Goal: Task Accomplishment & Management: Manage account settings

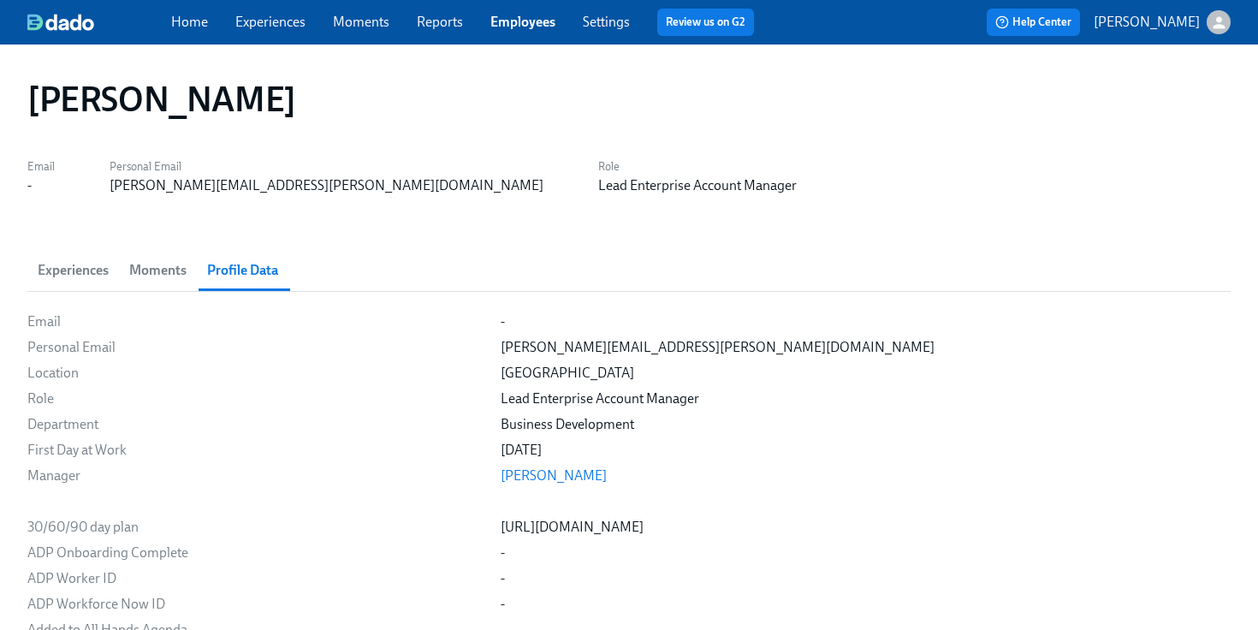
scroll to position [2812, 0]
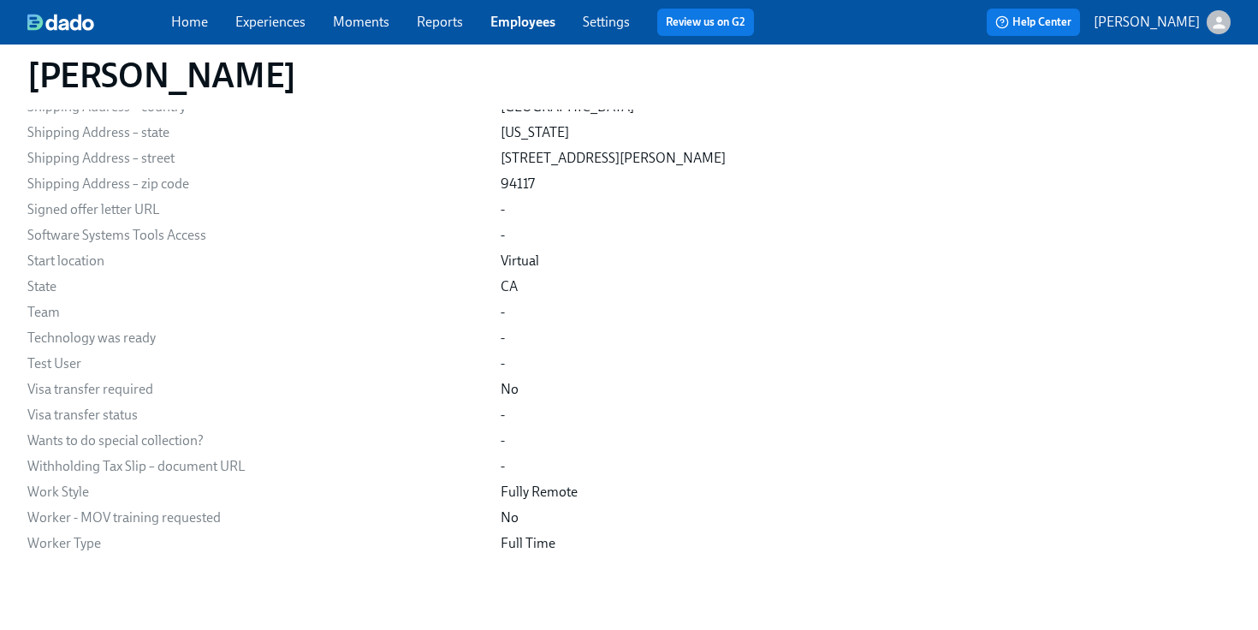
click at [274, 27] on link "Experiences" at bounding box center [270, 22] width 70 height 16
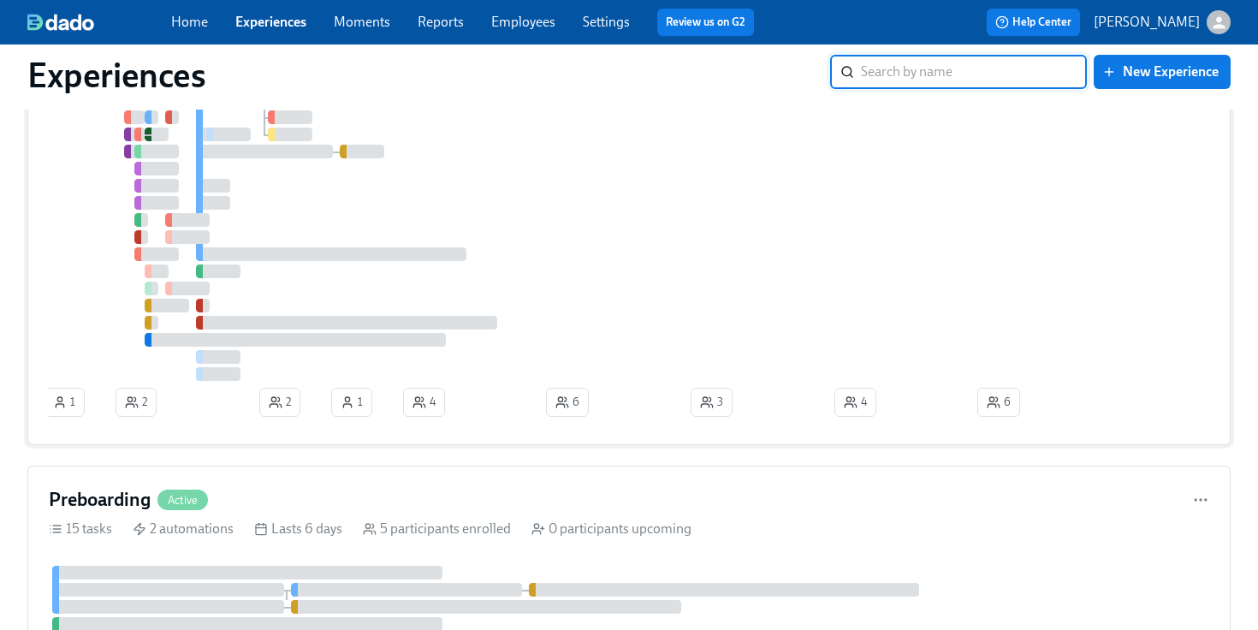
scroll to position [568, 0]
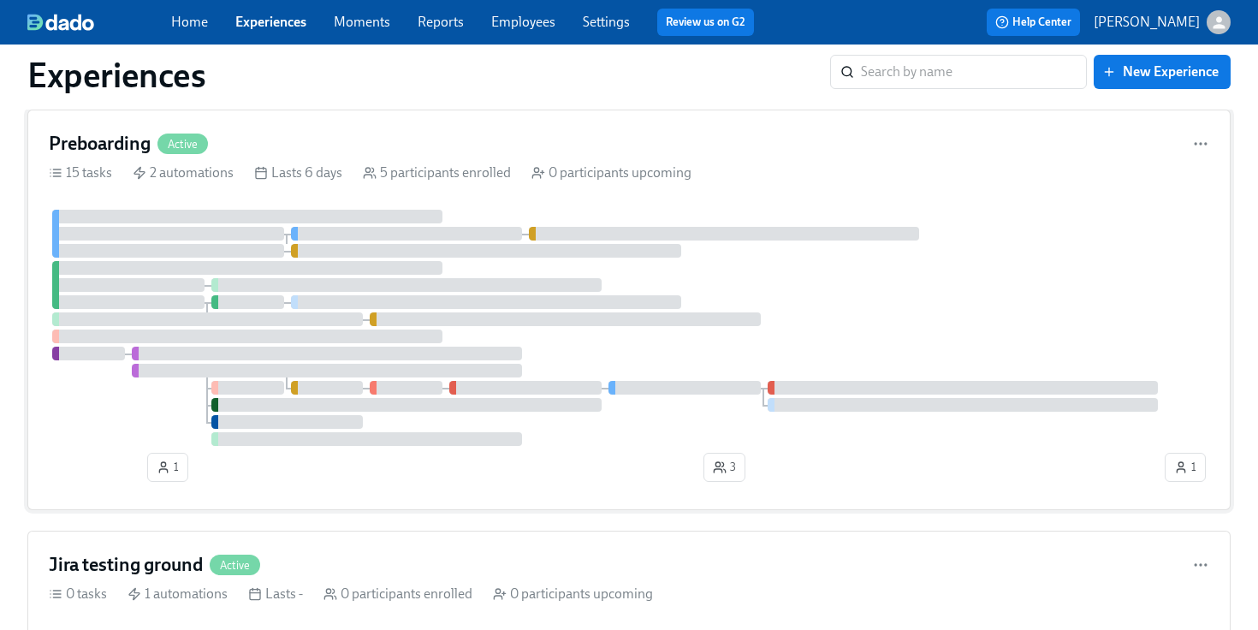
click at [284, 300] on div at bounding box center [605, 328] width 1113 height 236
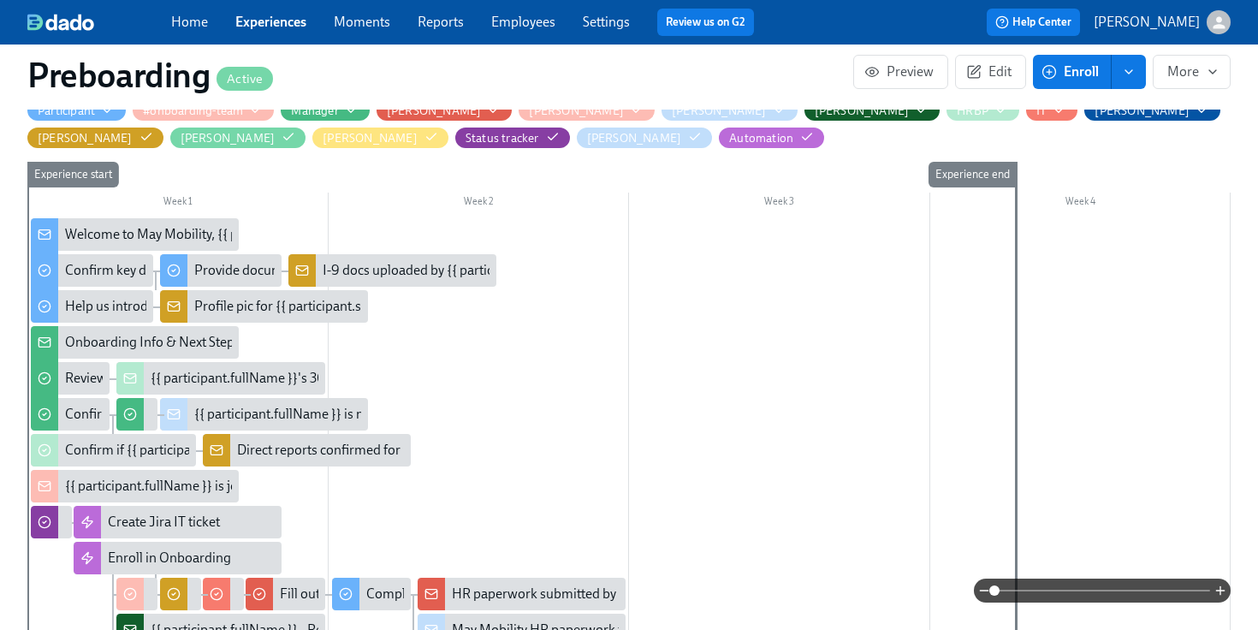
scroll to position [454, 0]
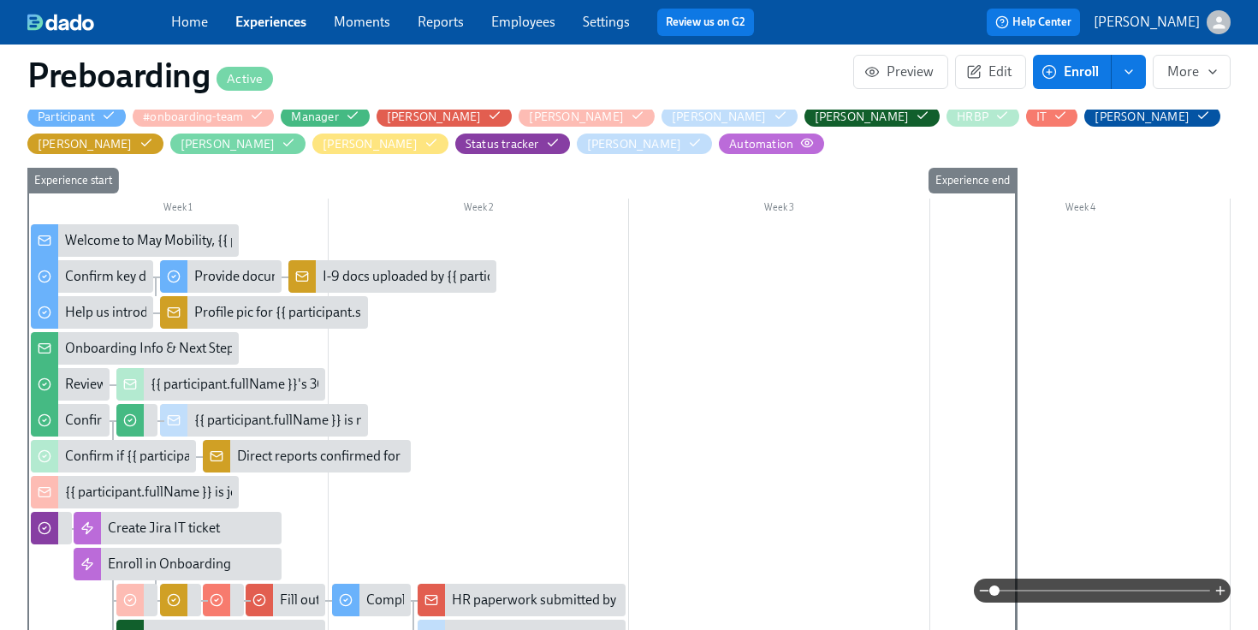
click at [800, 140] on icon "button" at bounding box center [807, 143] width 14 height 14
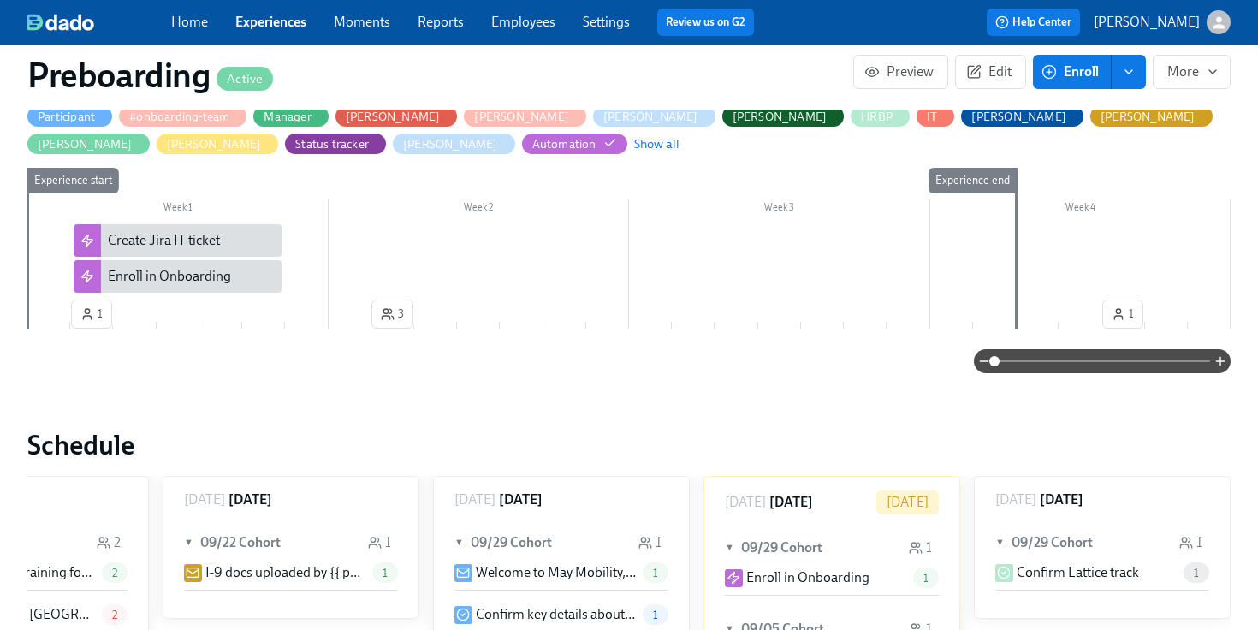
scroll to position [0, 0]
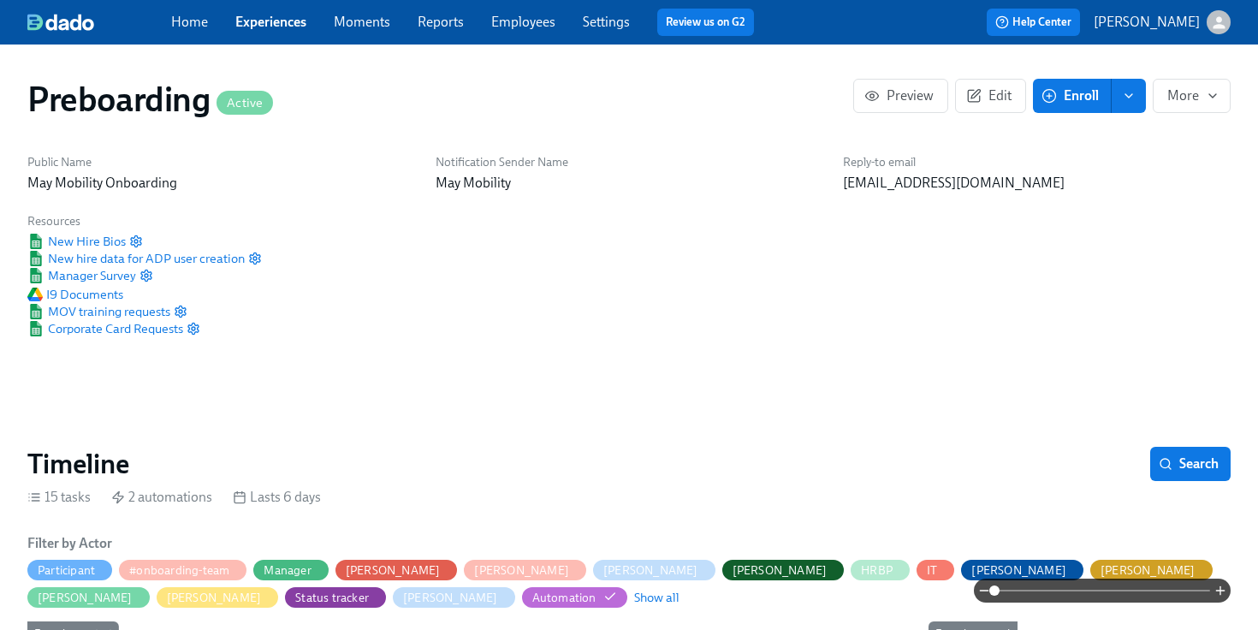
click at [268, 22] on link "Experiences" at bounding box center [270, 22] width 71 height 16
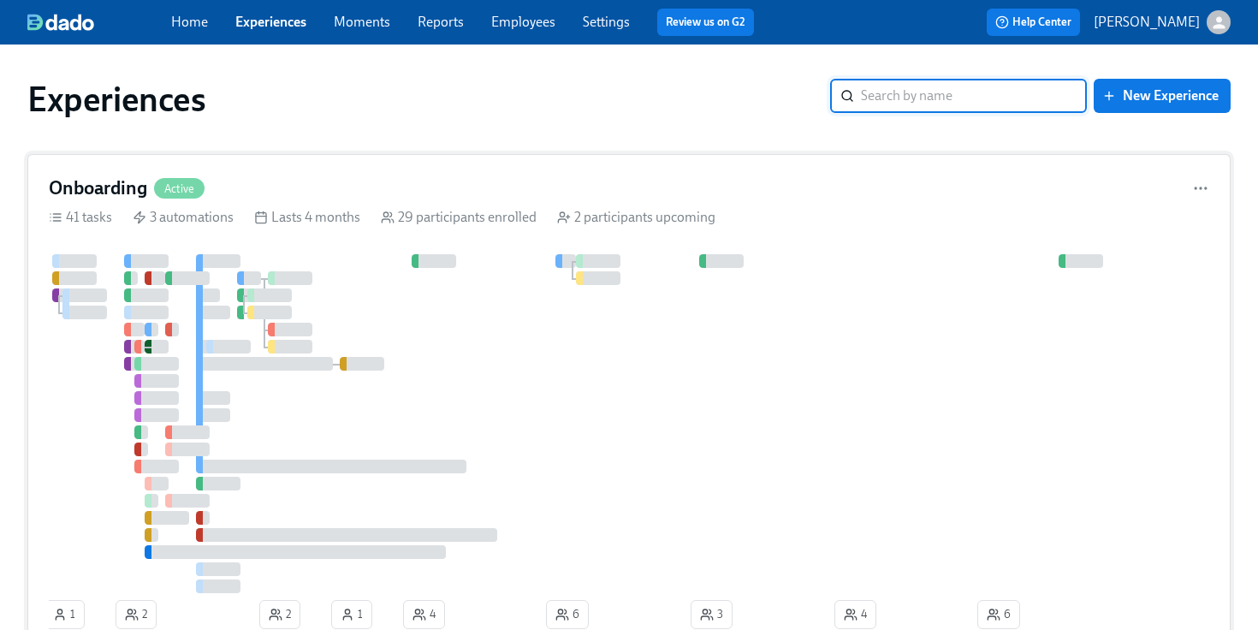
click at [215, 229] on div "Onboarding Active 41 tasks 3 automations Lasts 4 months 29 participants enrolle…" at bounding box center [628, 405] width 1203 height 503
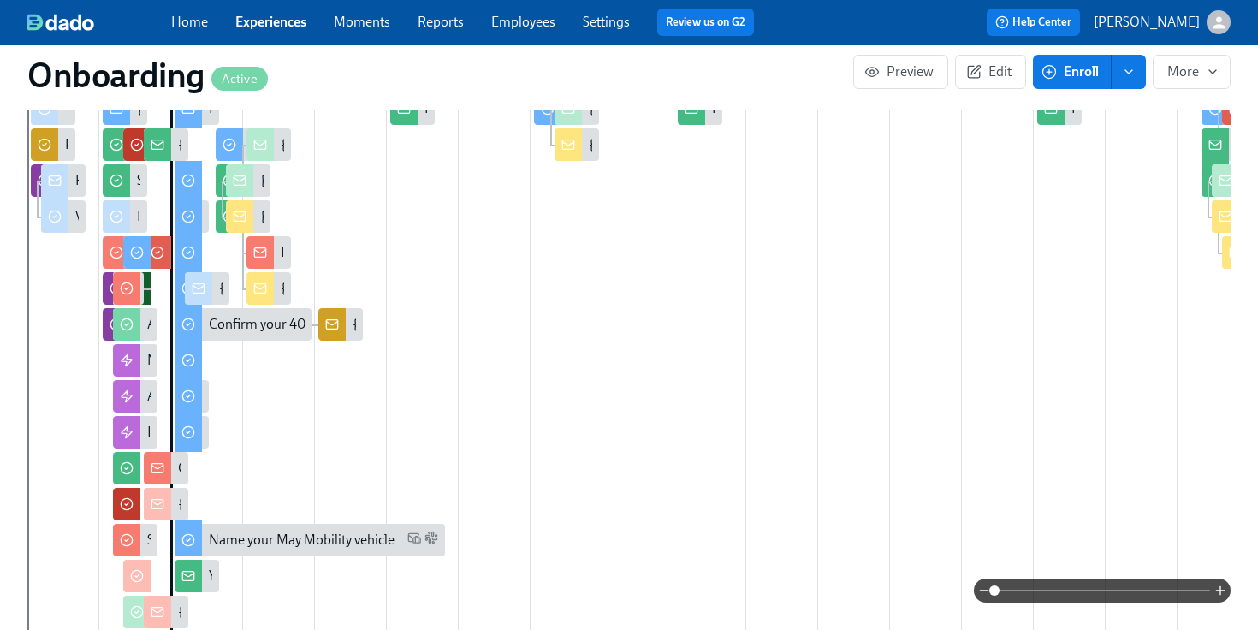
scroll to position [745, 0]
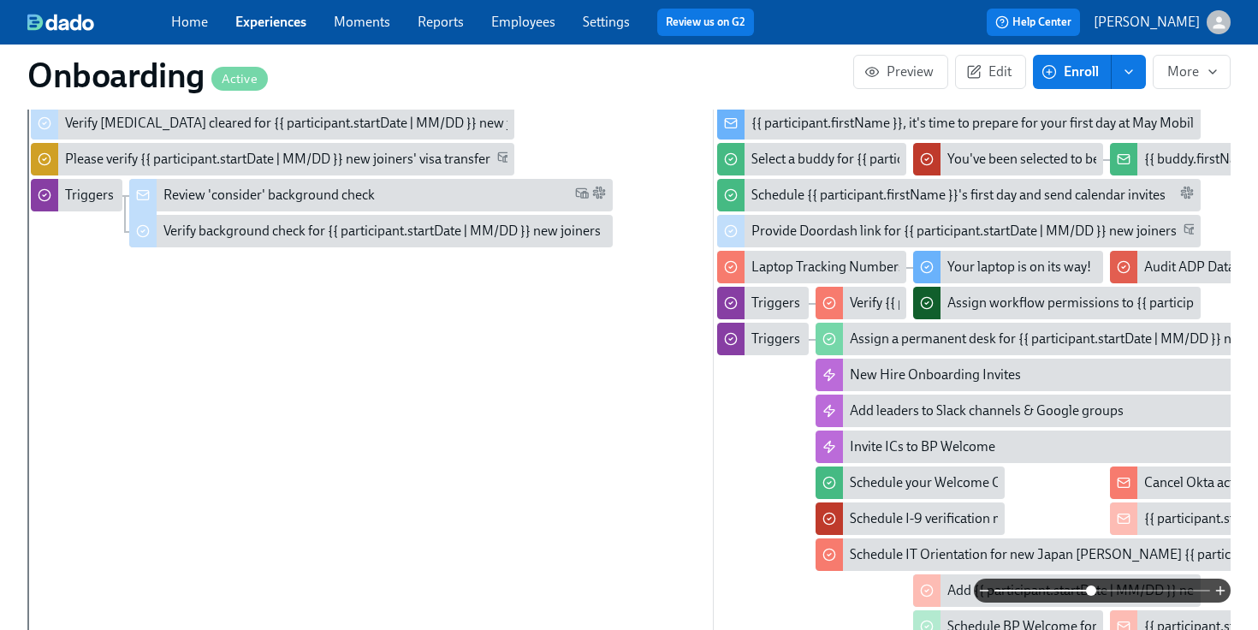
drag, startPoint x: 998, startPoint y: 595, endPoint x: 1096, endPoint y: 585, distance: 98.0
click at [1096, 585] on span at bounding box center [1091, 590] width 10 height 10
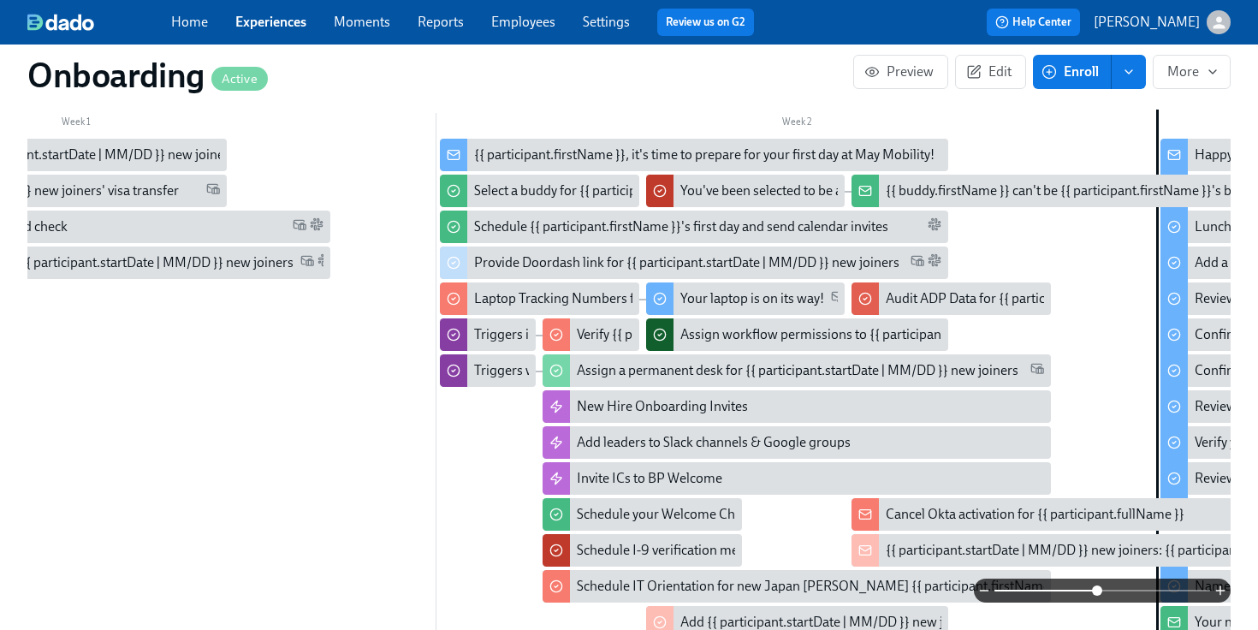
scroll to position [0, 313]
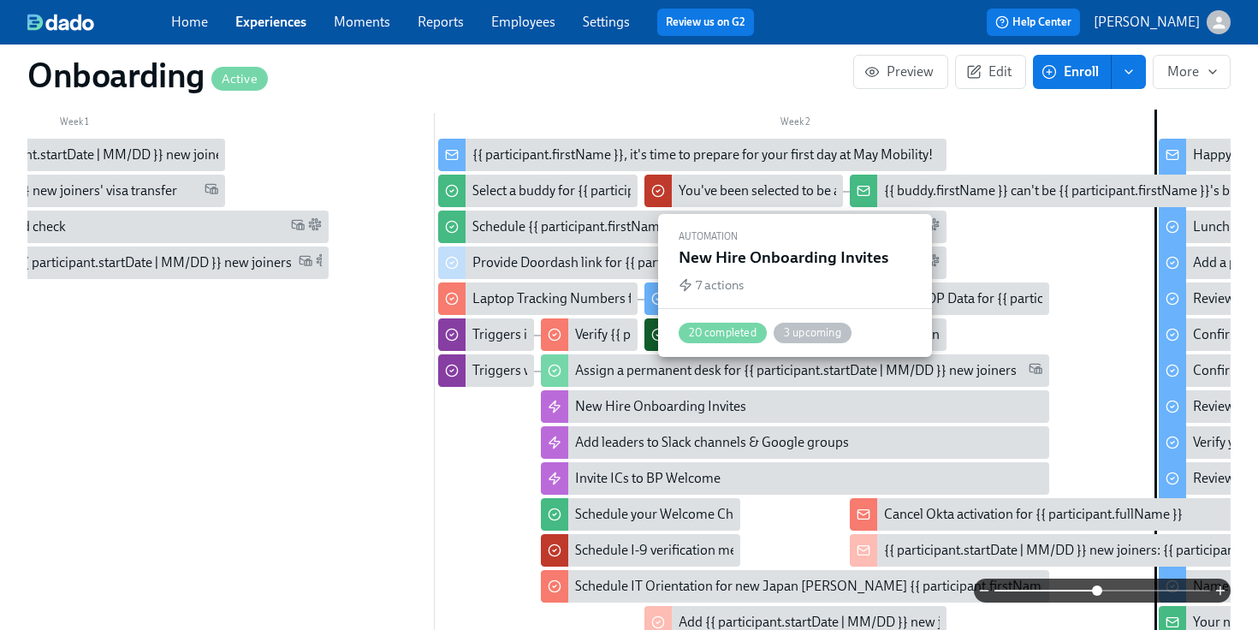
click at [635, 397] on div "New Hire Onboarding Invites" at bounding box center [660, 406] width 171 height 19
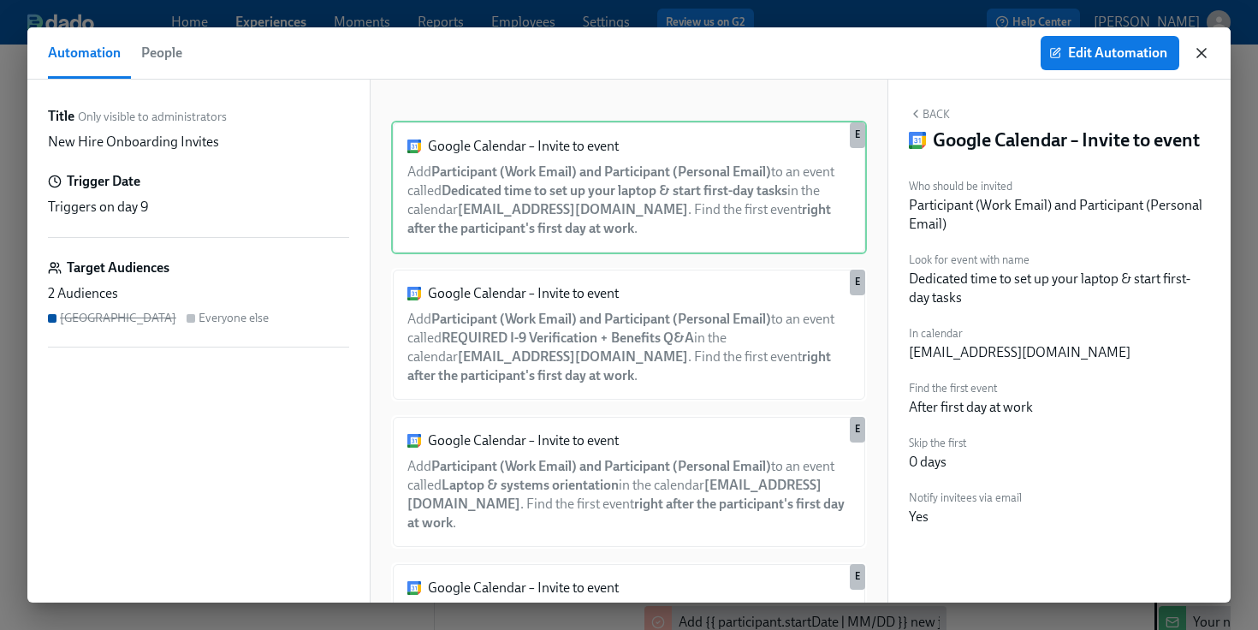
click at [1204, 50] on icon "button" at bounding box center [1201, 53] width 9 height 9
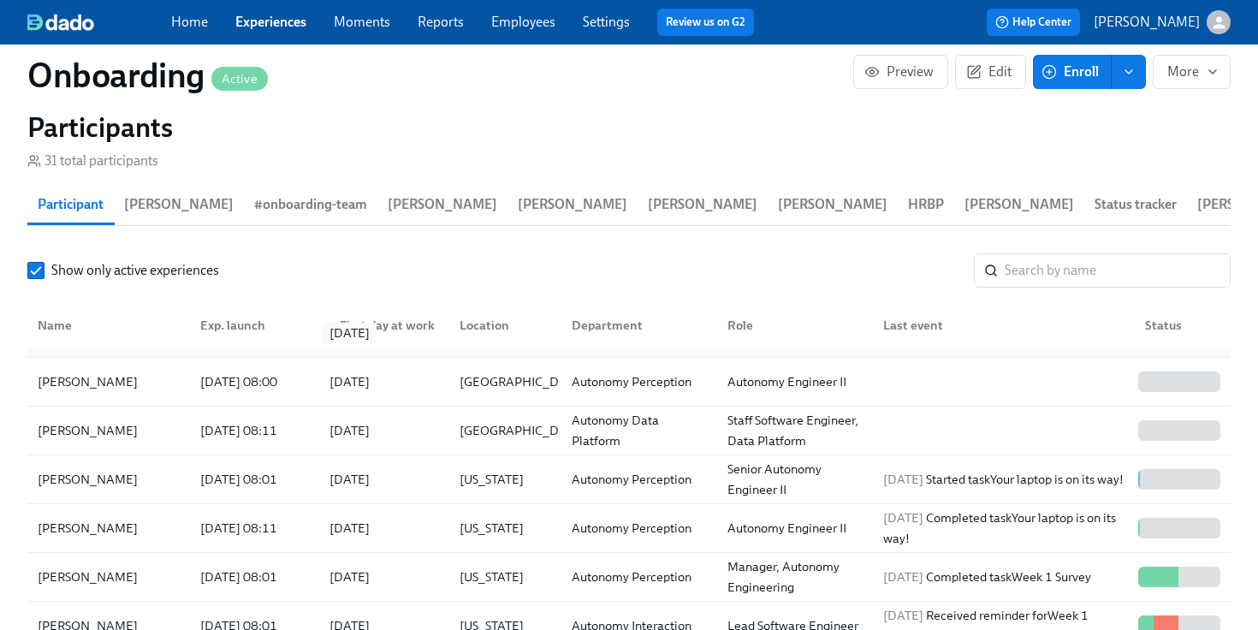
scroll to position [50, 0]
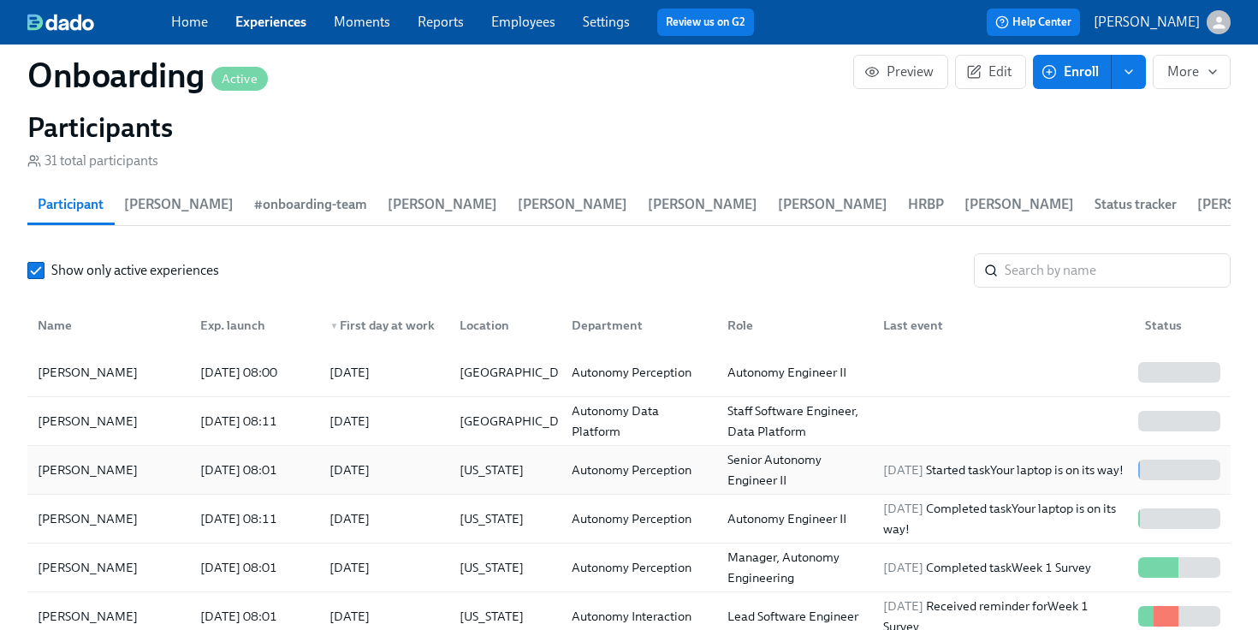
click at [370, 460] on div "[DATE]" at bounding box center [350, 470] width 40 height 21
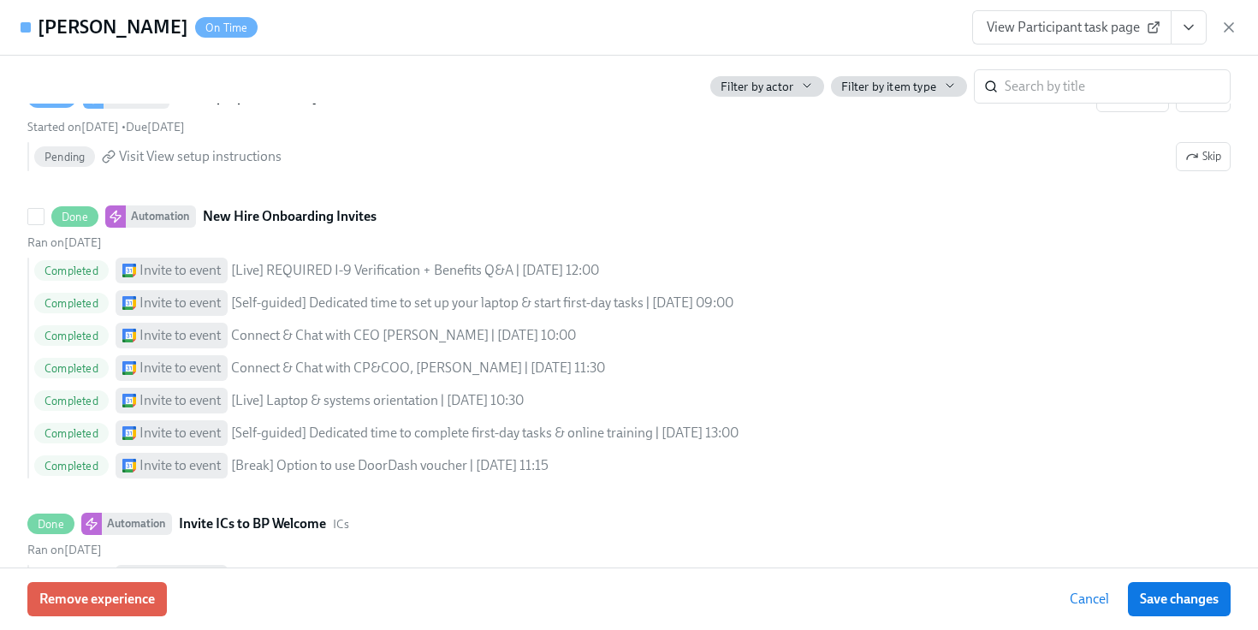
scroll to position [2165, 0]
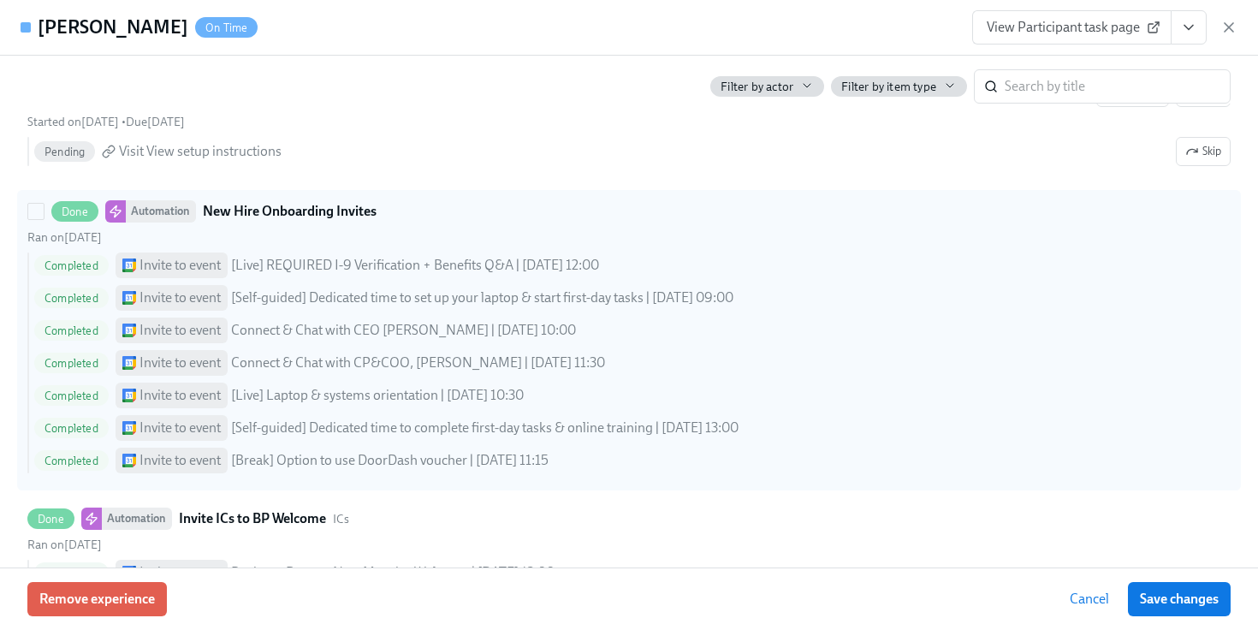
click at [401, 223] on div "Done Automation New Hire Onboarding Invites" at bounding box center [628, 211] width 1203 height 22
click at [44, 219] on input "Done Automation New Hire Onboarding Invites Ran on [DATE] Completed Invite to e…" at bounding box center [35, 211] width 15 height 15
checkbox input "true"
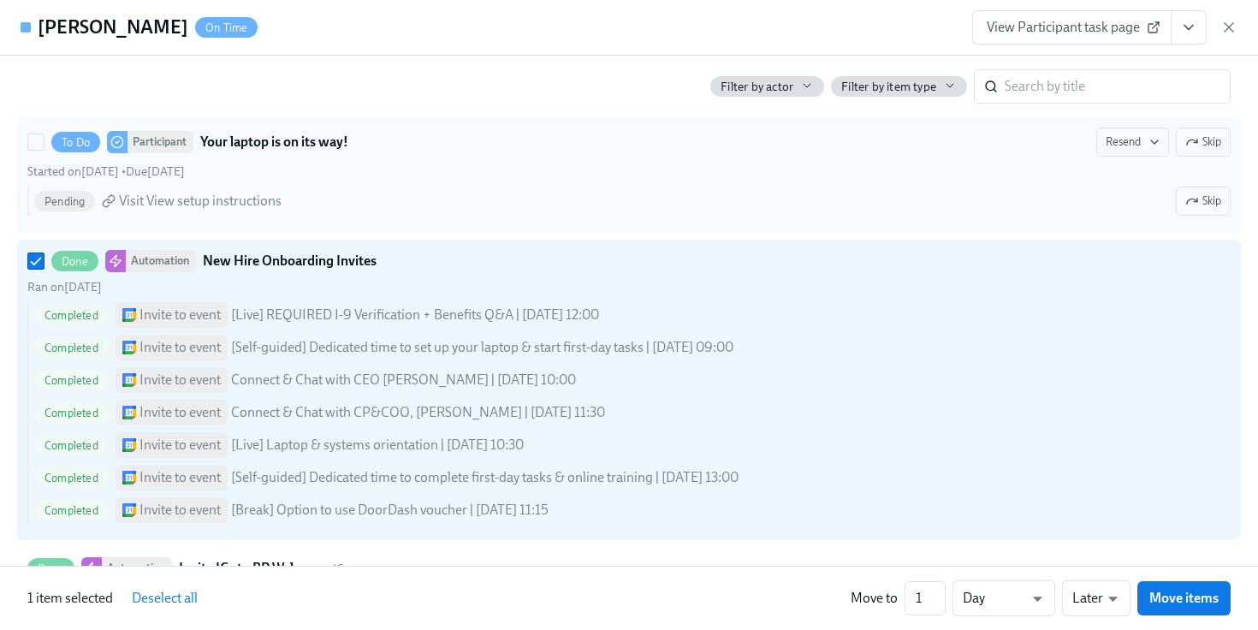
scroll to position [2112, 0]
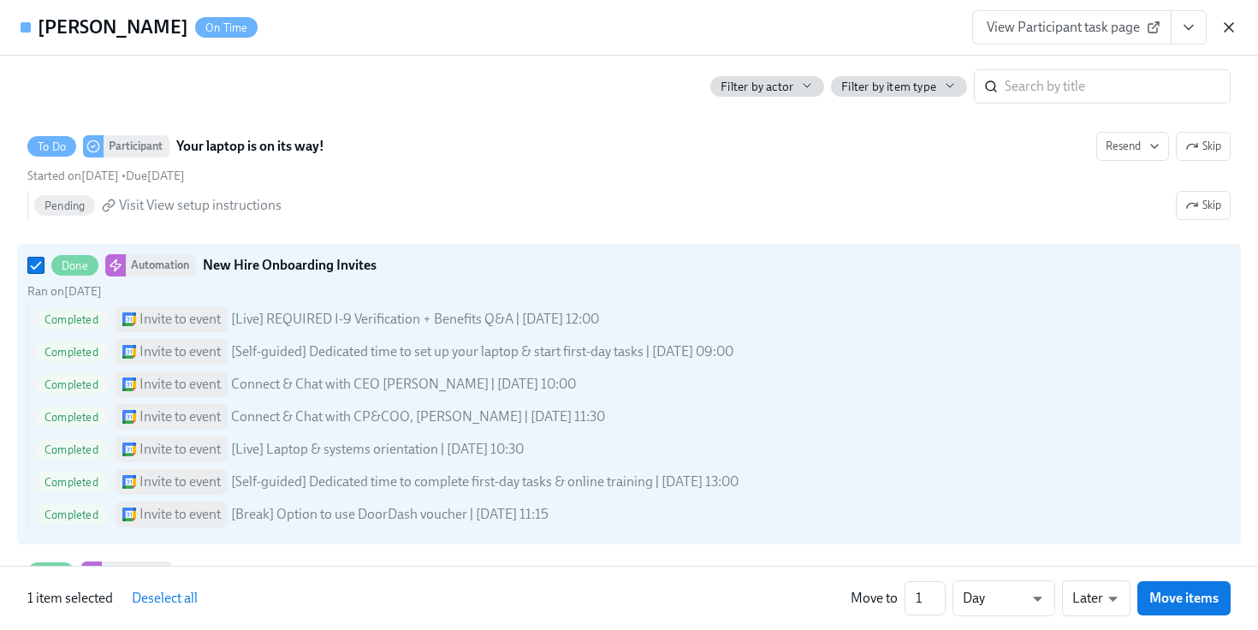
click at [1231, 25] on icon "button" at bounding box center [1229, 27] width 9 height 9
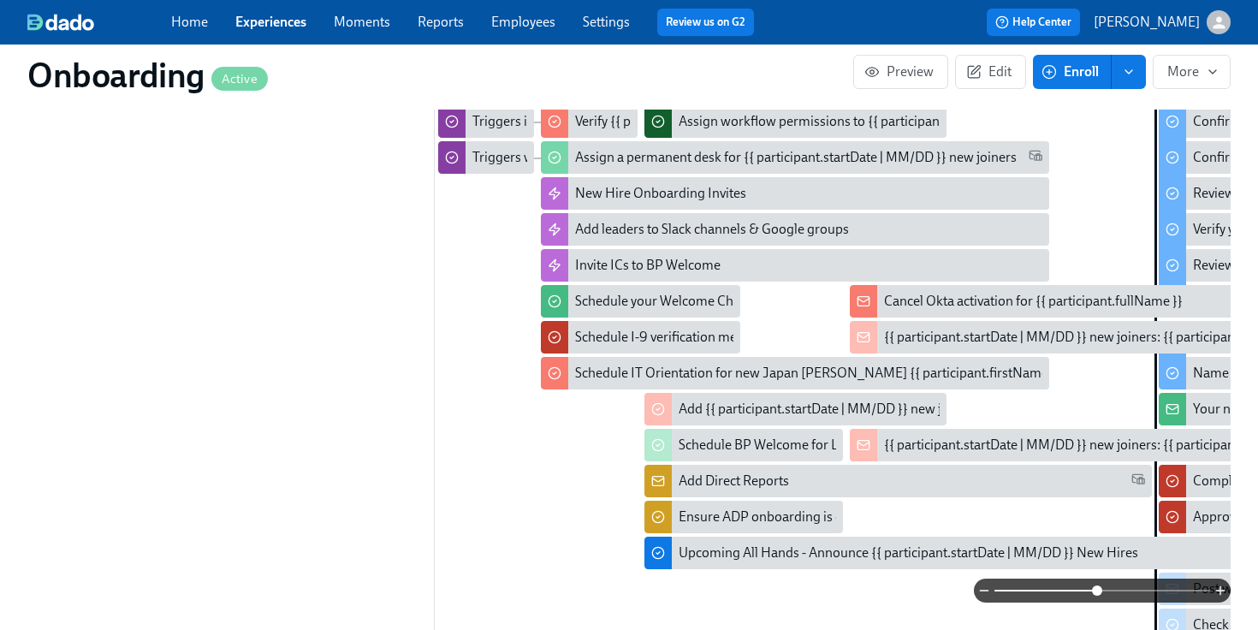
scroll to position [894, 0]
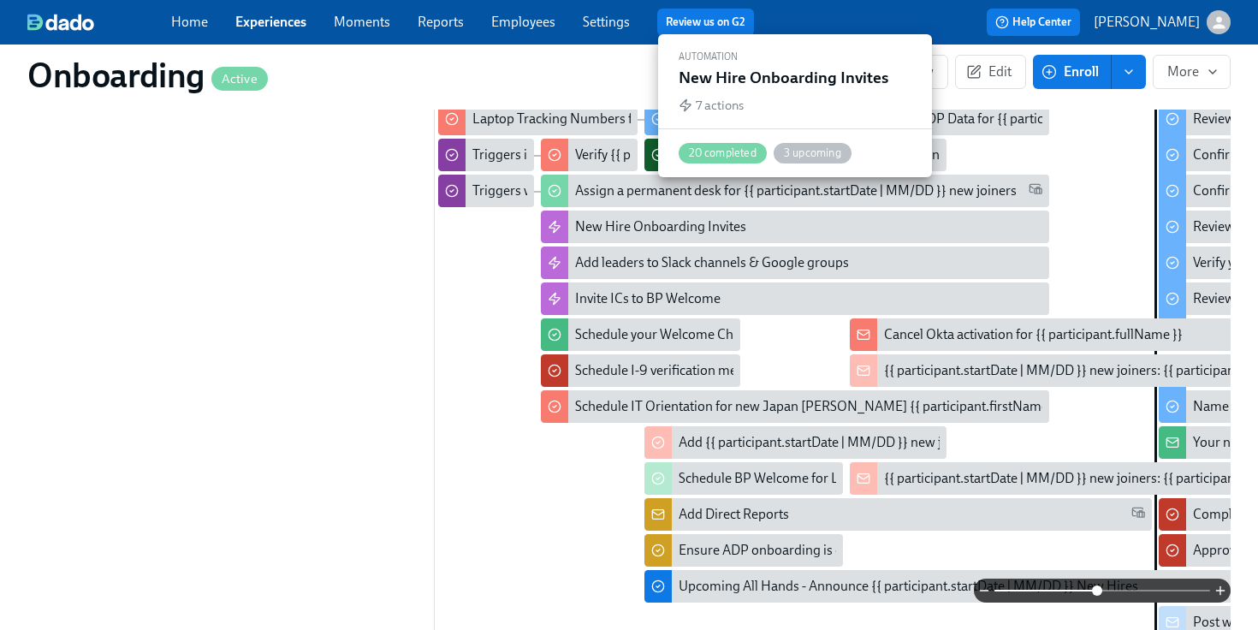
click at [631, 211] on div "New Hire Onboarding Invites" at bounding box center [795, 227] width 508 height 33
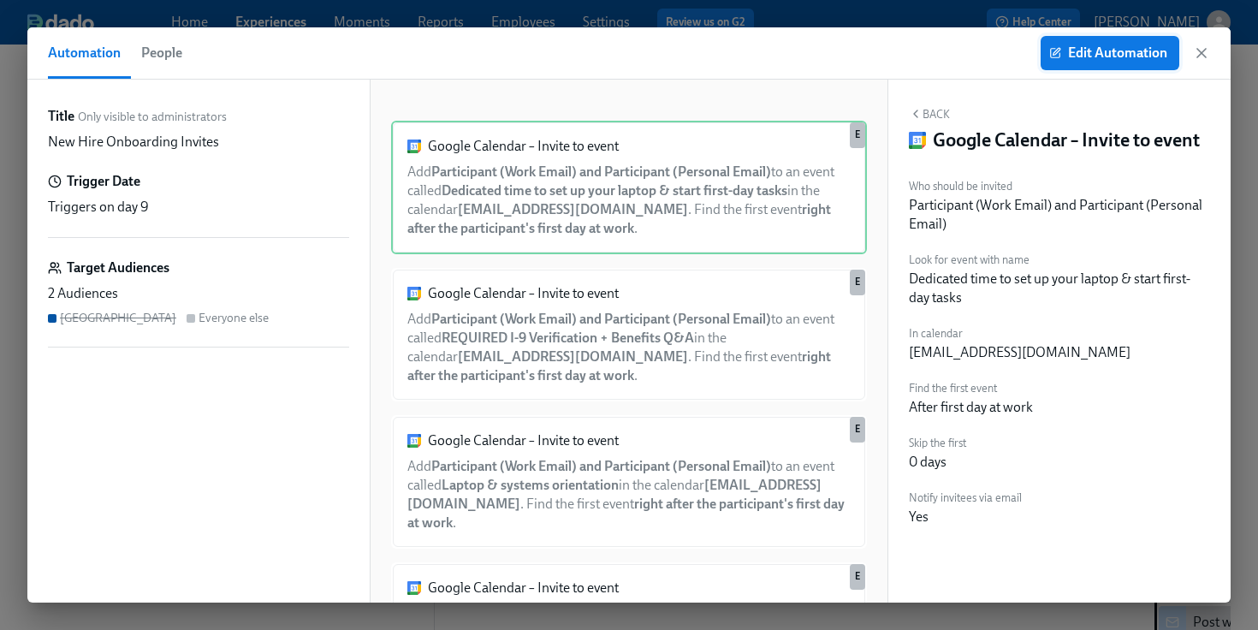
click at [1069, 45] on span "Edit Automation" at bounding box center [1110, 53] width 115 height 17
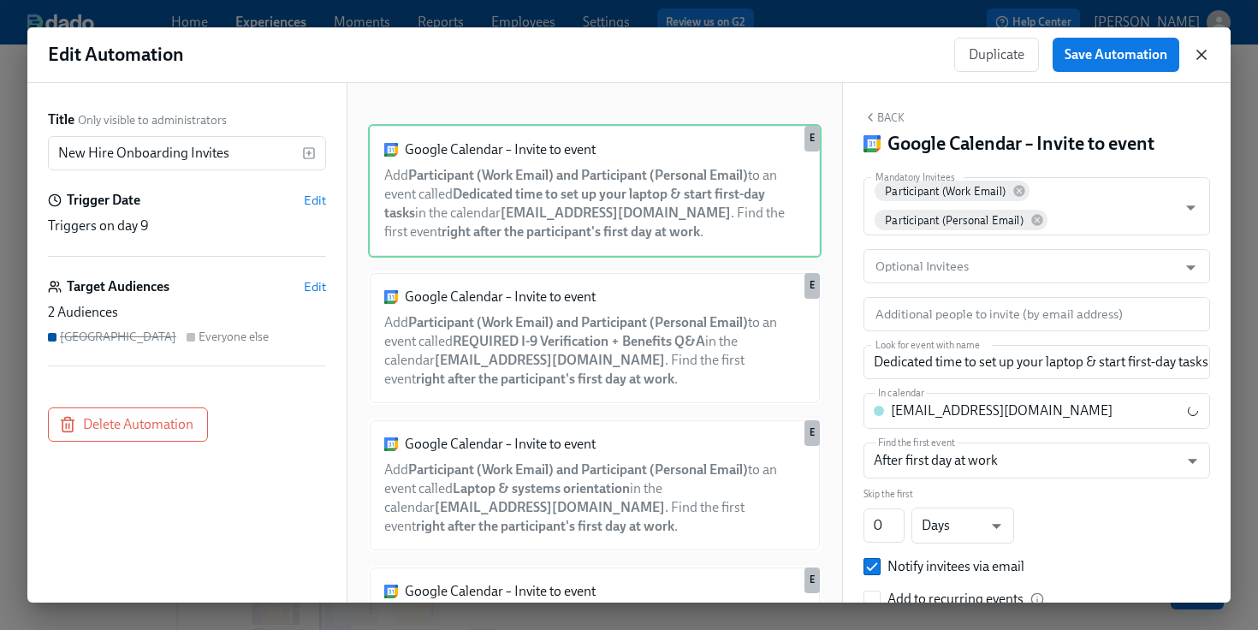
click at [1194, 52] on icon "button" at bounding box center [1201, 54] width 17 height 17
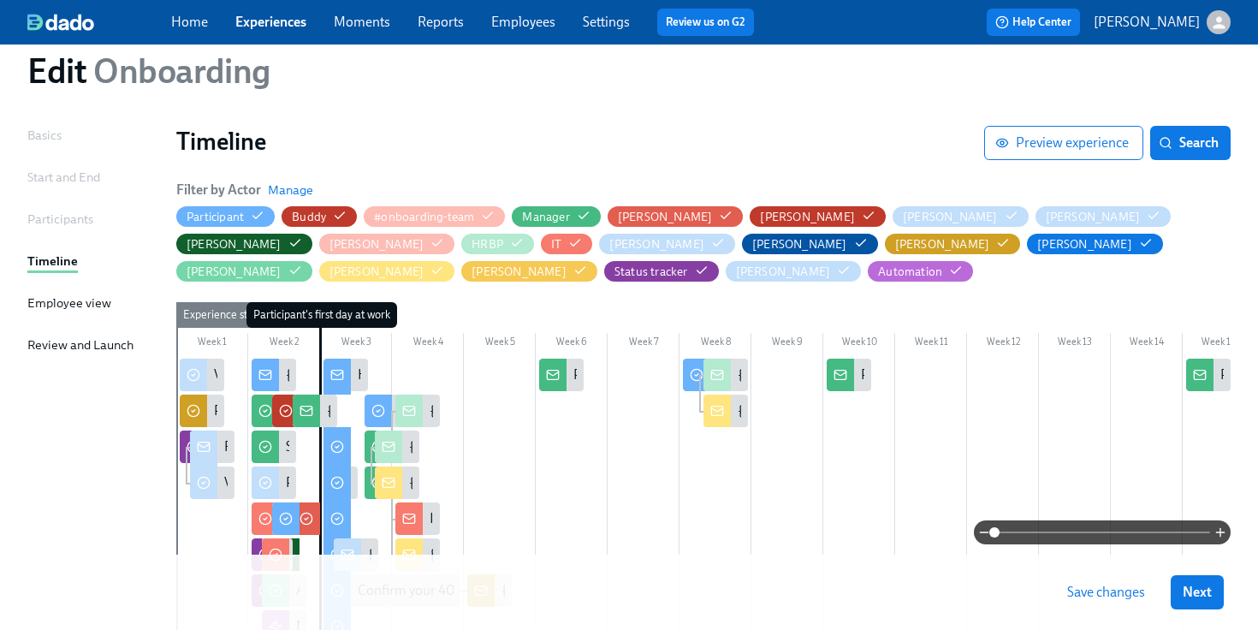
scroll to position [74, 0]
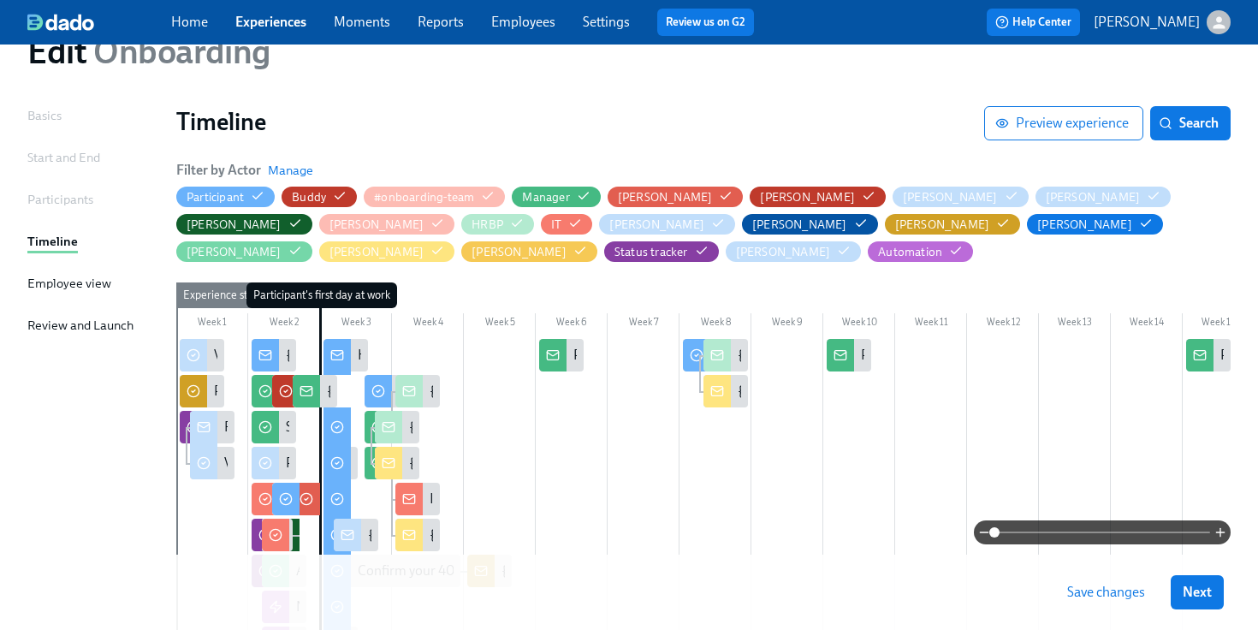
click at [261, 29] on link "Experiences" at bounding box center [270, 22] width 71 height 16
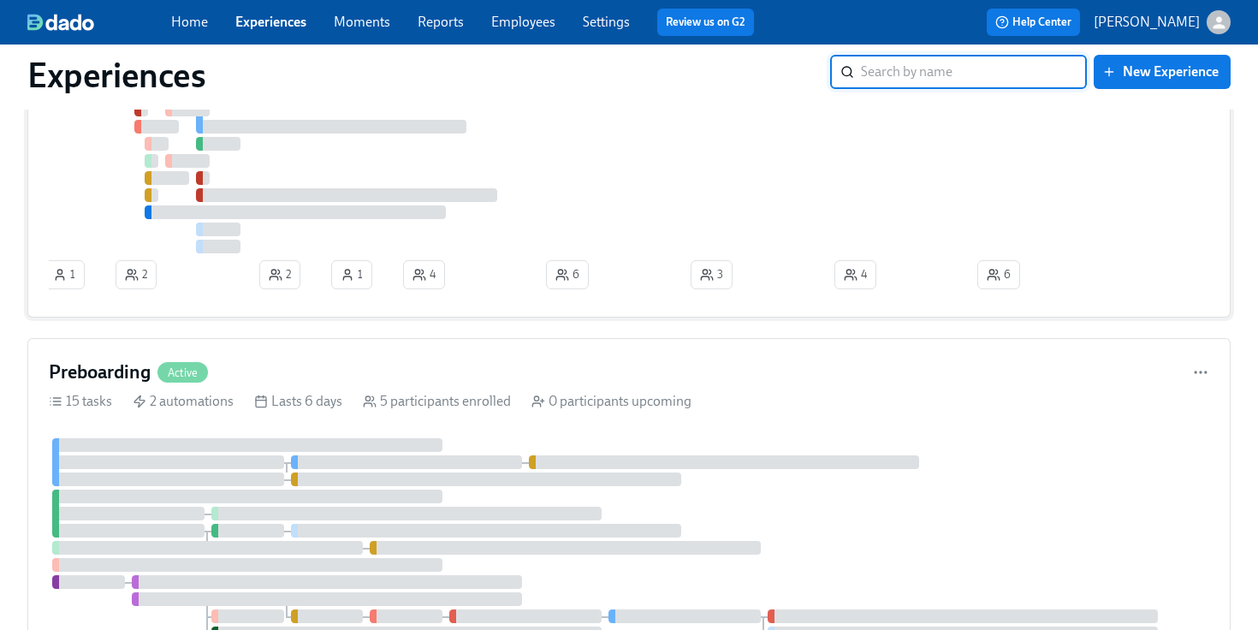
scroll to position [341, 0]
click at [314, 459] on div at bounding box center [605, 555] width 1113 height 236
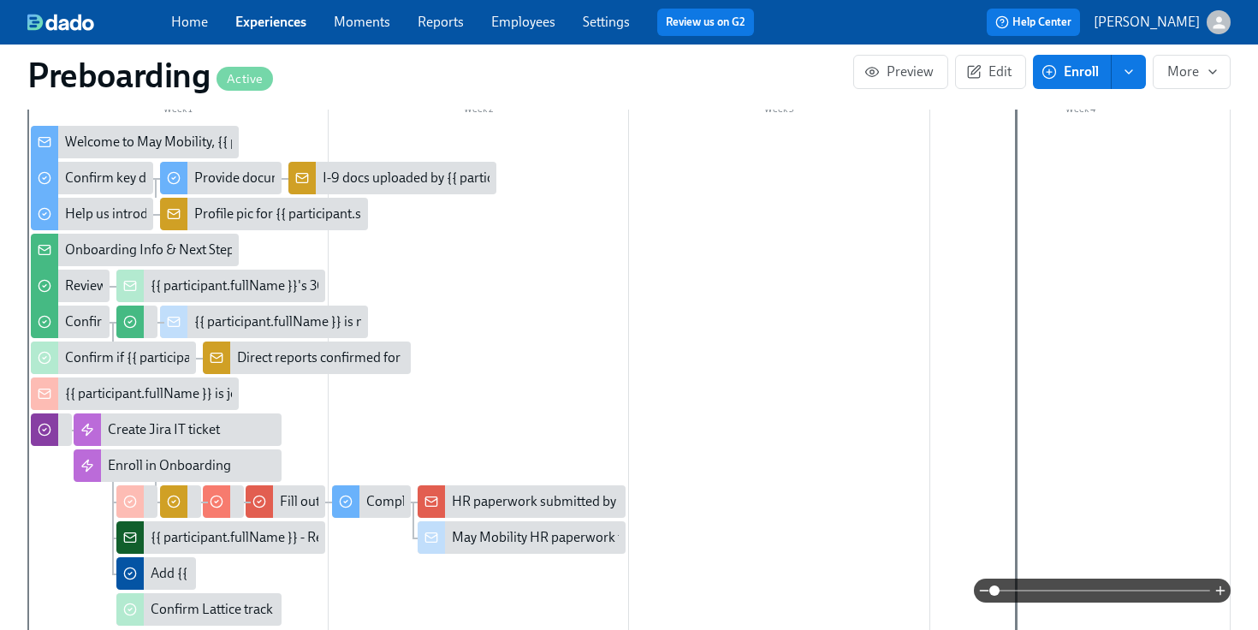
scroll to position [0, 2569]
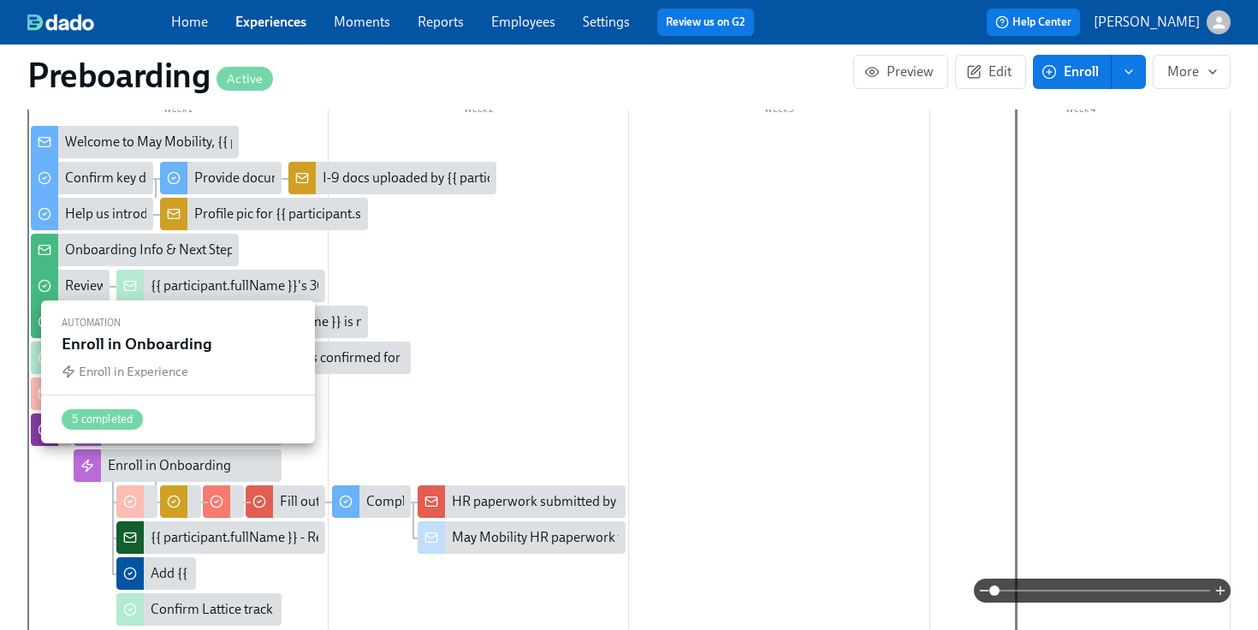
click at [234, 473] on div "Enroll in Onboarding" at bounding box center [191, 465] width 167 height 19
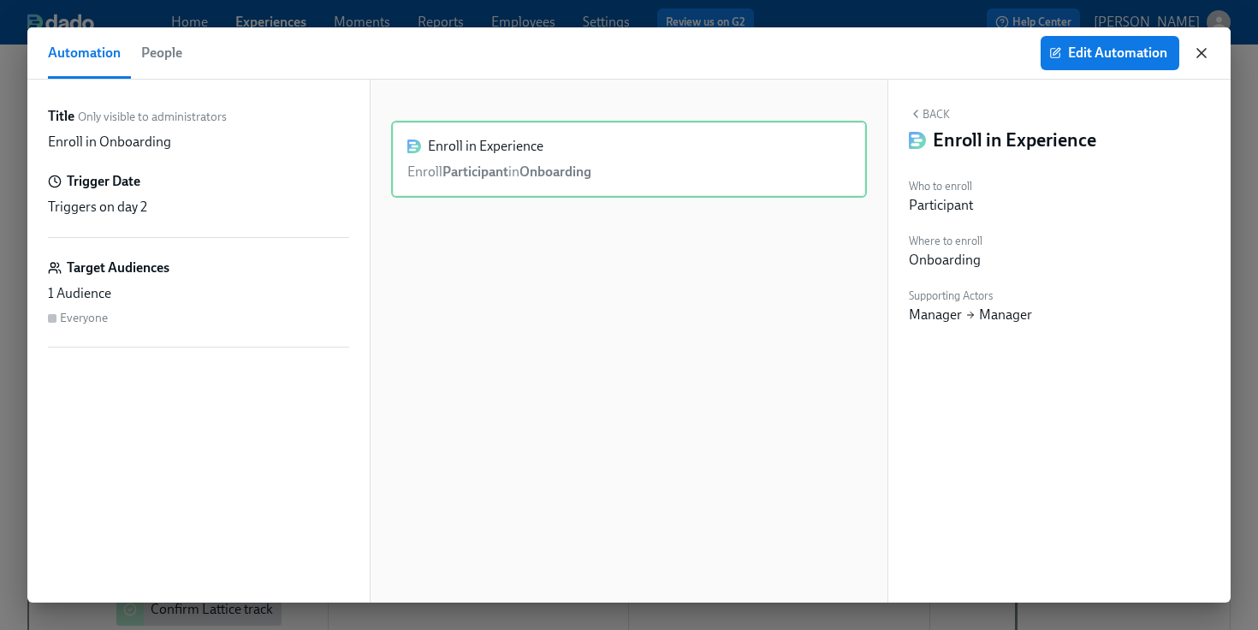
click at [1201, 49] on icon "button" at bounding box center [1201, 53] width 17 height 17
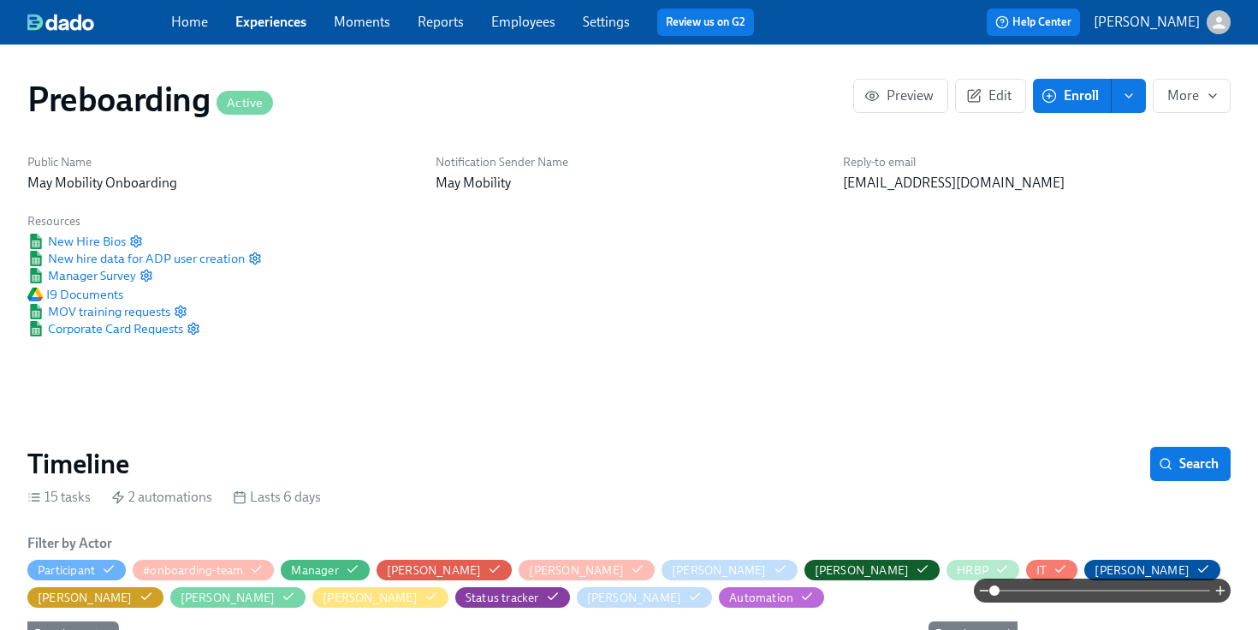
click at [263, 29] on link "Experiences" at bounding box center [270, 22] width 71 height 16
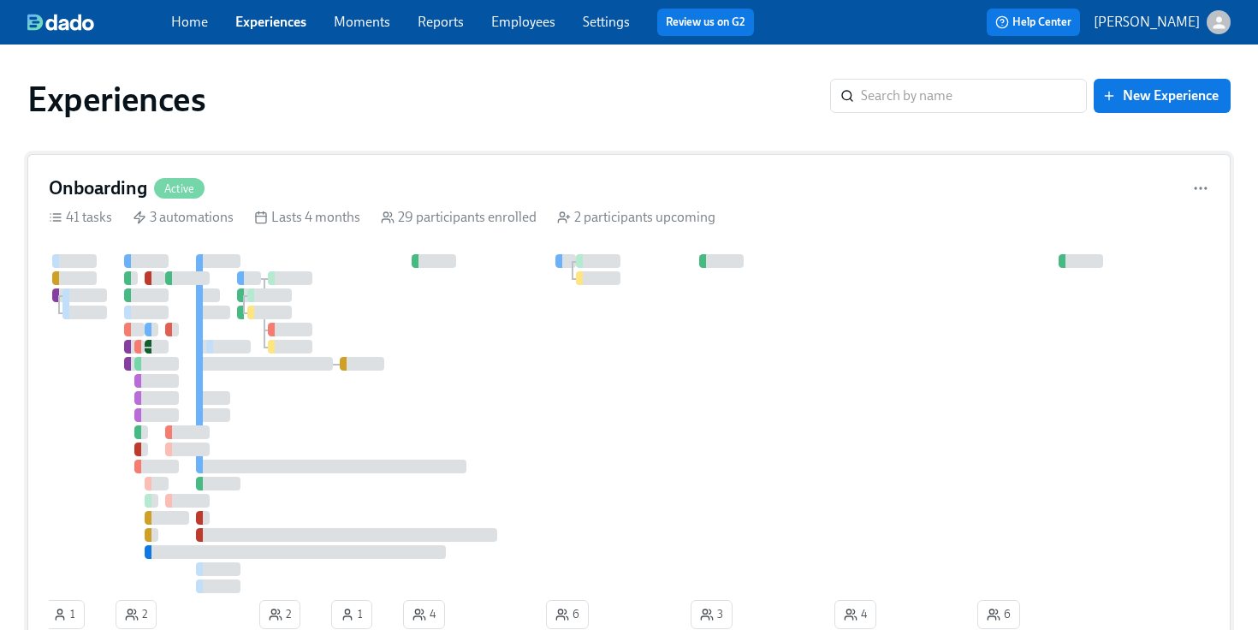
click at [272, 229] on div "Onboarding Active 41 tasks 3 automations Lasts 4 months 29 participants enrolle…" at bounding box center [628, 405] width 1203 height 503
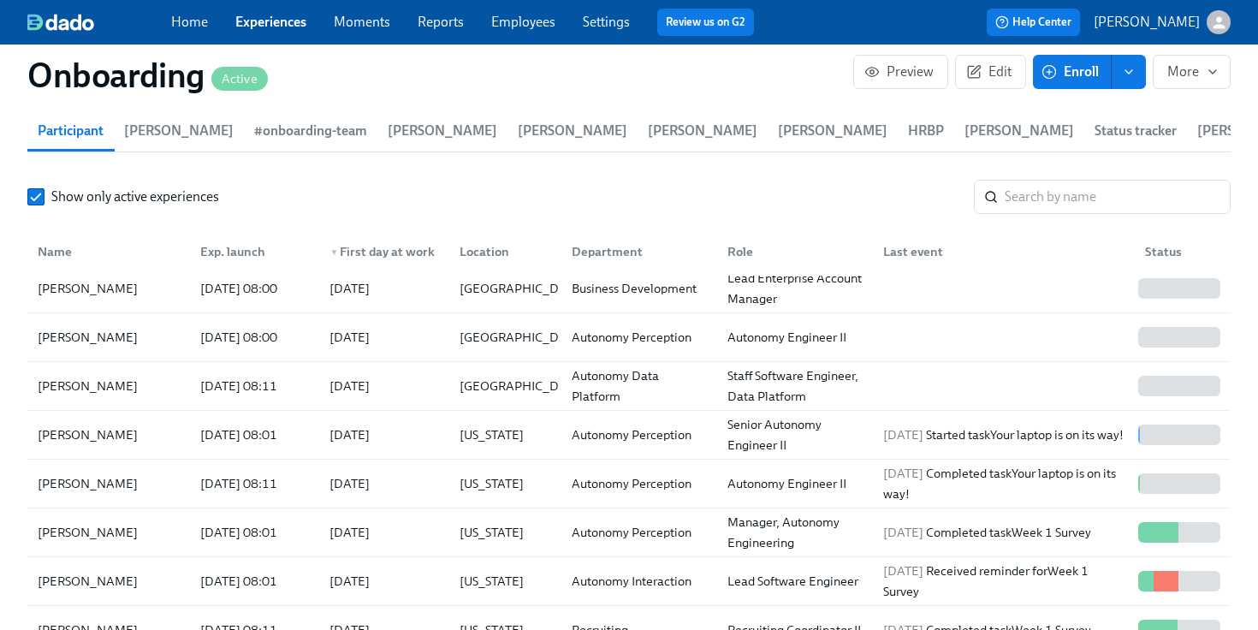
scroll to position [13, 0]
click at [324, 375] on div "[DATE]" at bounding box center [380, 384] width 129 height 34
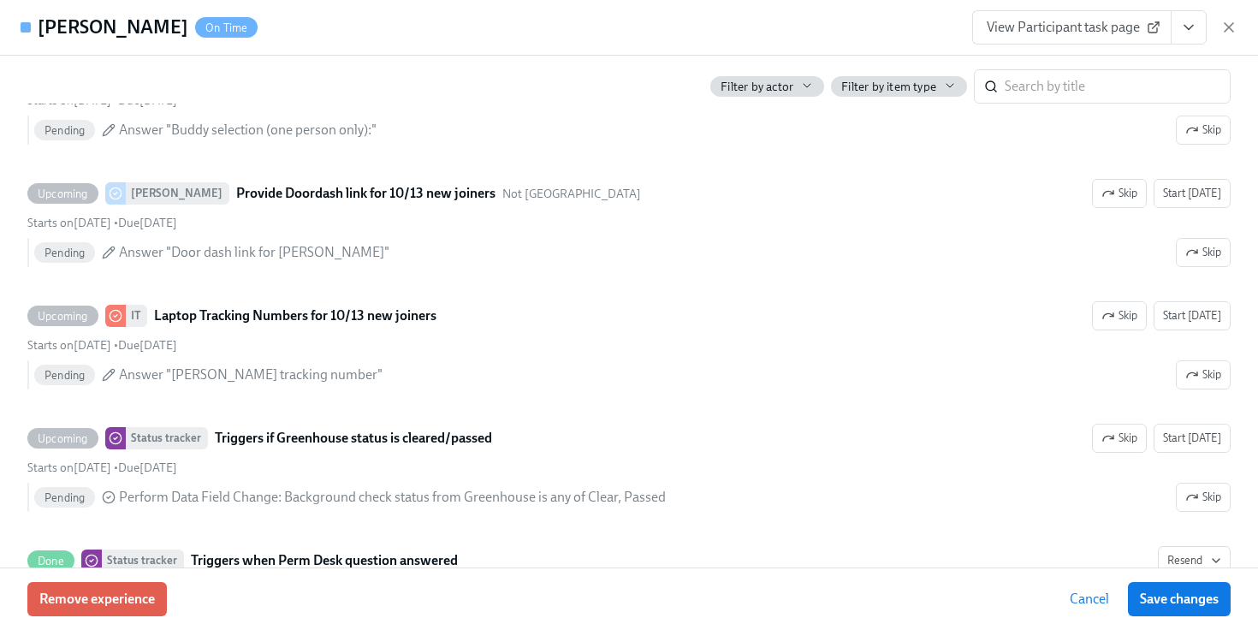
scroll to position [1232, 0]
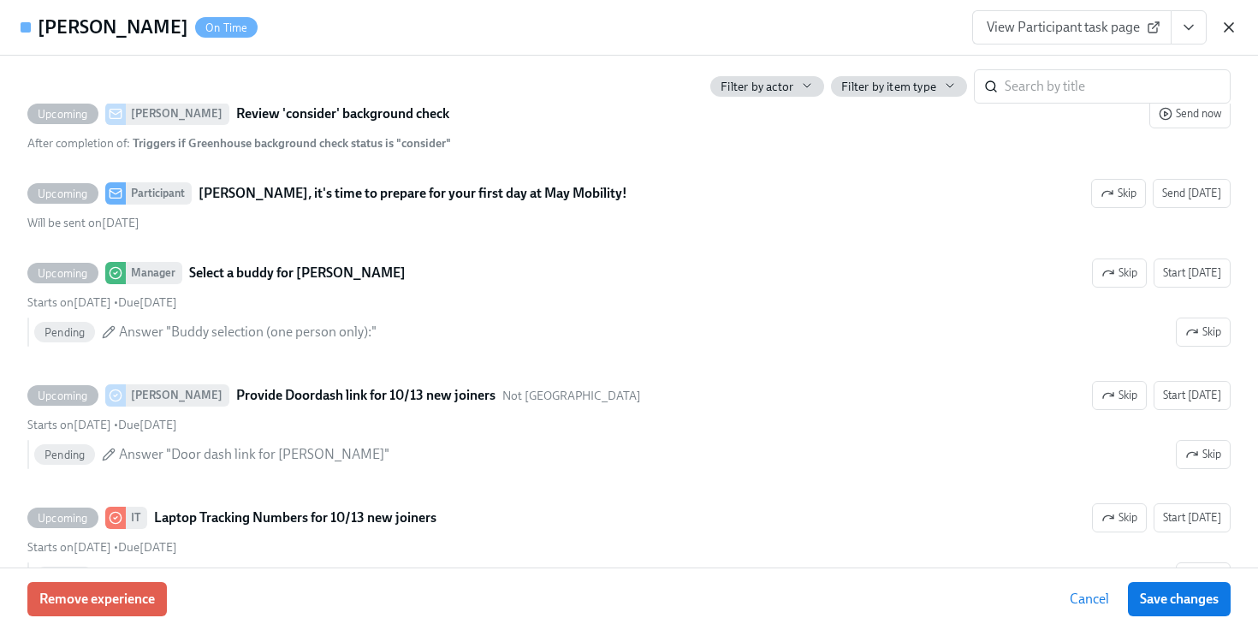
click at [1226, 32] on icon "button" at bounding box center [1229, 27] width 17 height 17
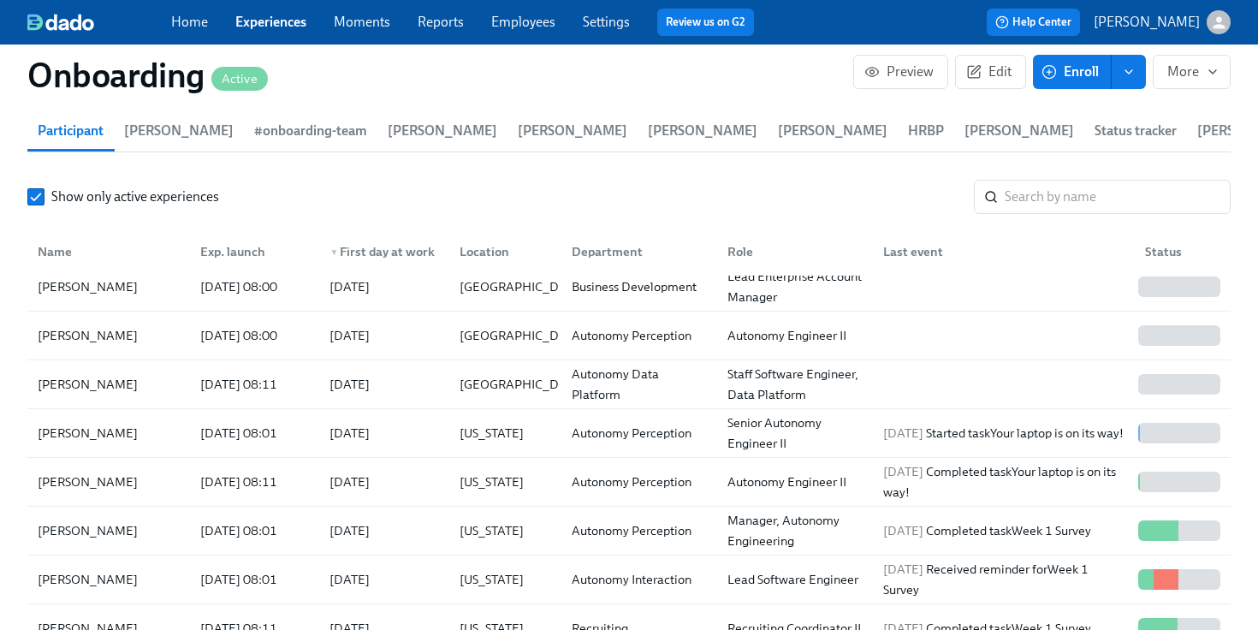
click at [504, 25] on link "Employees" at bounding box center [523, 22] width 64 height 16
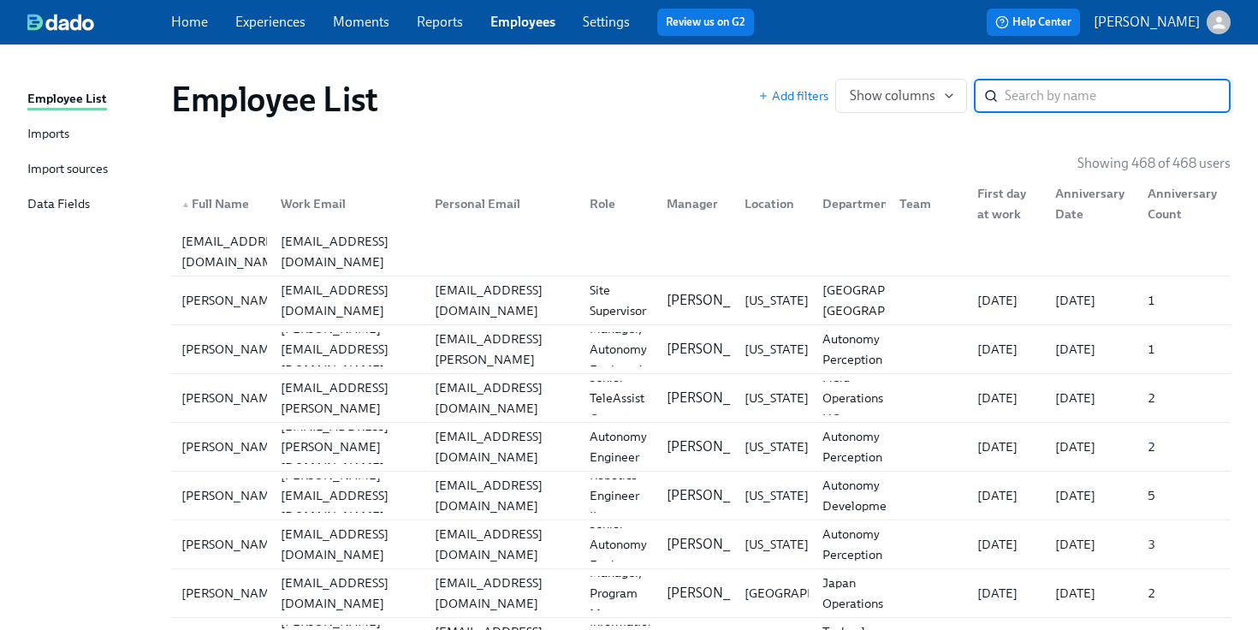
click at [44, 133] on div "Imports" at bounding box center [48, 134] width 42 height 21
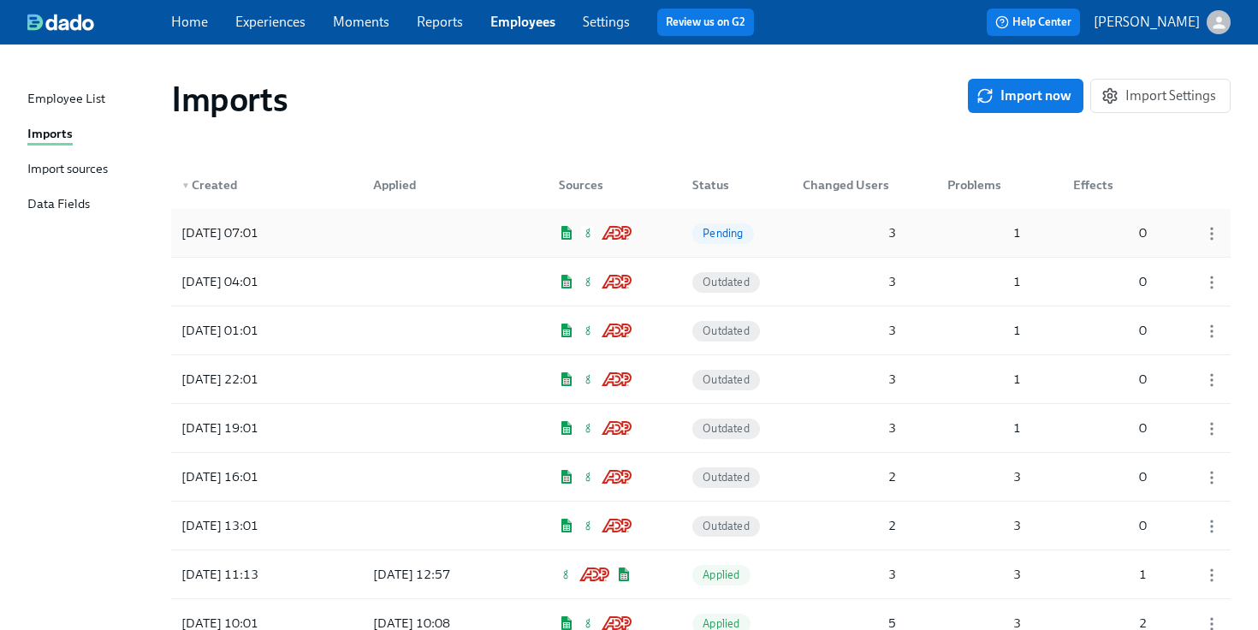
click at [859, 235] on div "3" at bounding box center [849, 233] width 107 height 34
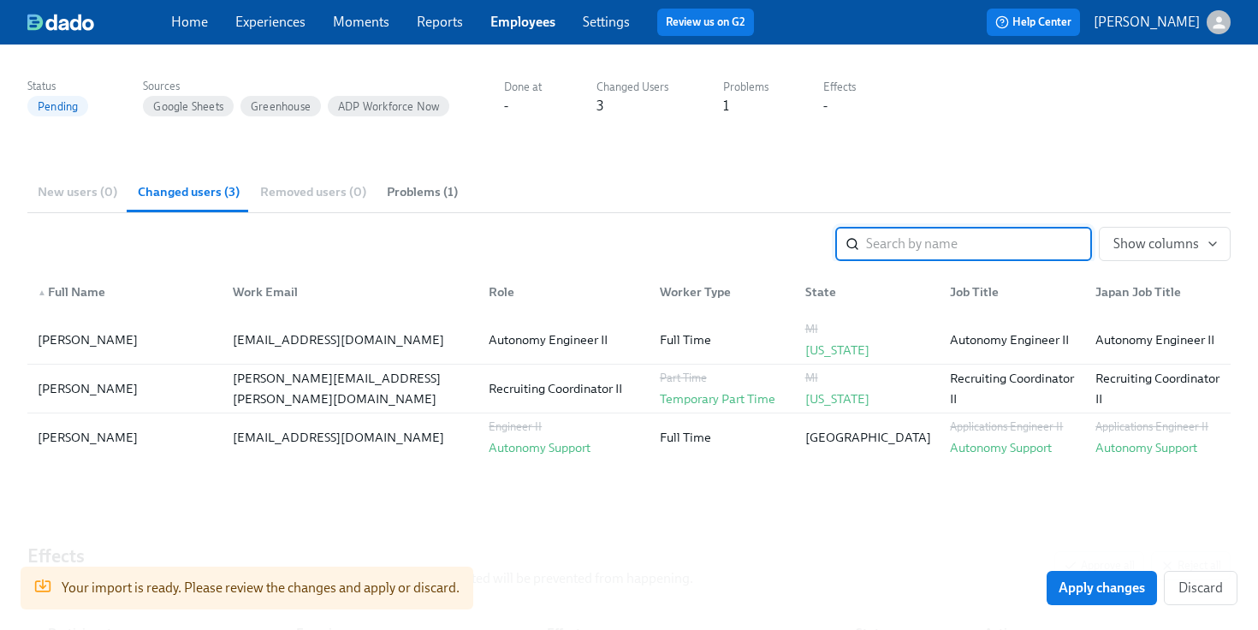
scroll to position [299, 0]
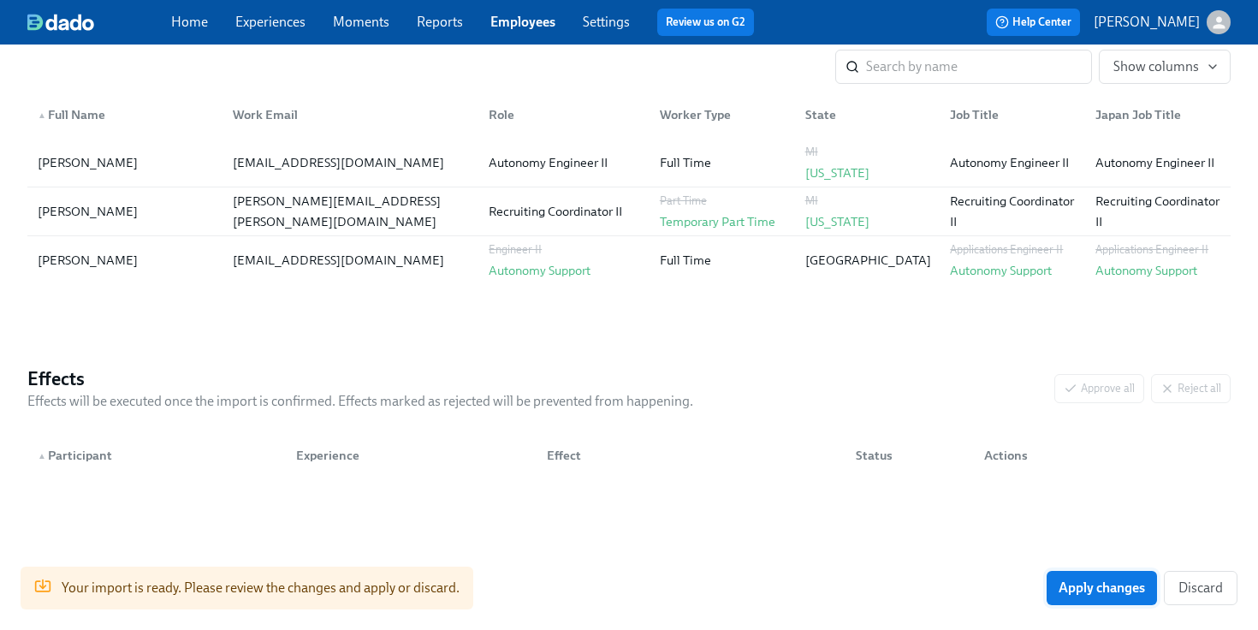
click at [1060, 583] on span "Apply changes" at bounding box center [1102, 587] width 86 height 17
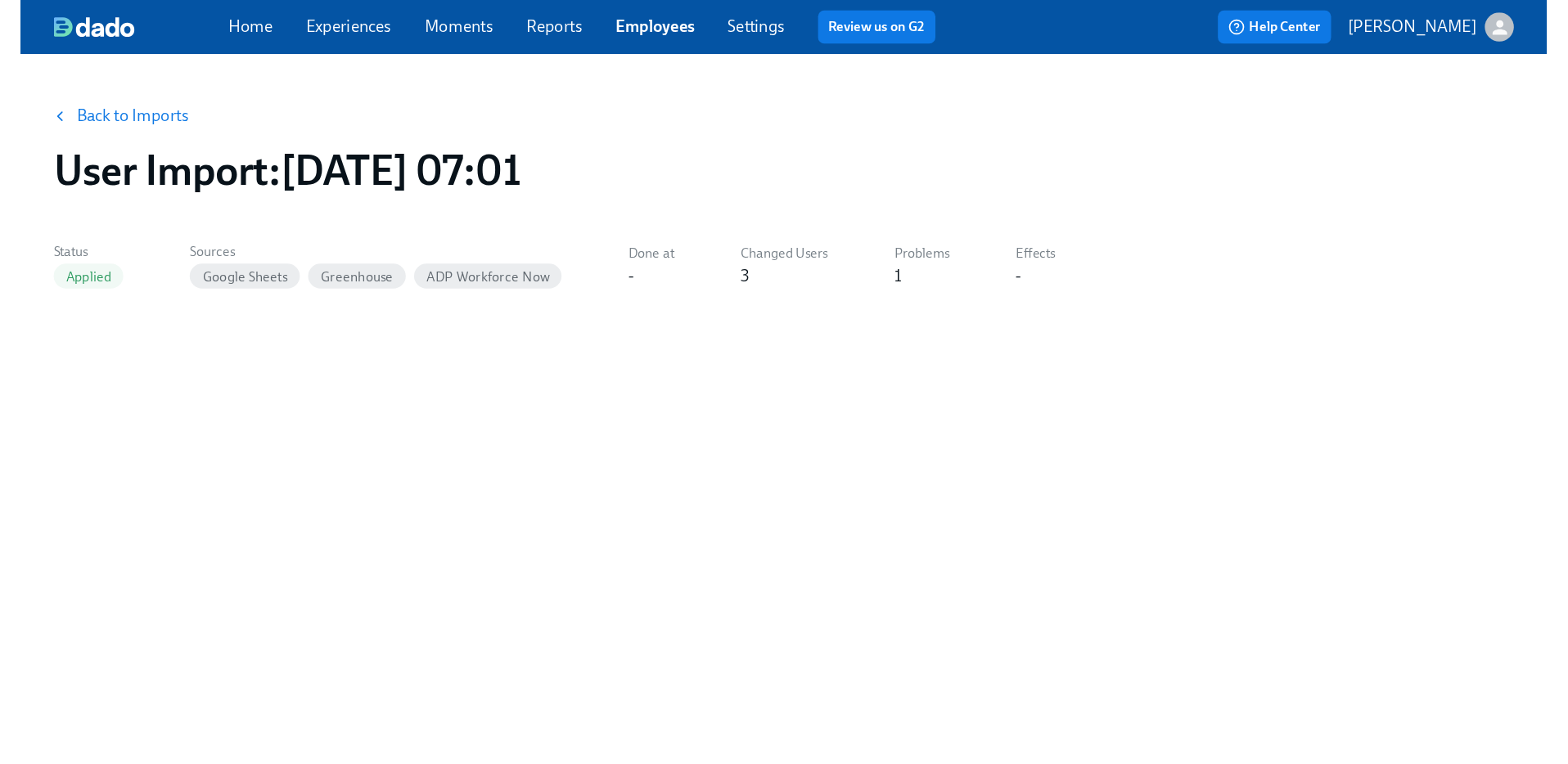
scroll to position [0, 0]
